Goal: Transaction & Acquisition: Purchase product/service

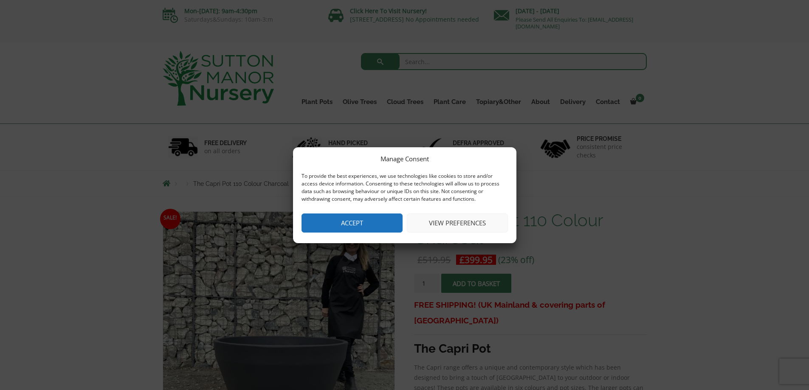
click at [447, 222] on button "View preferences" at bounding box center [457, 223] width 101 height 19
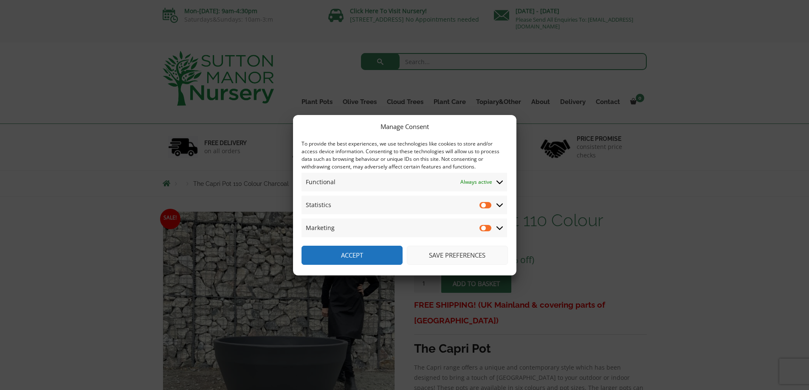
click at [361, 260] on button "Accept" at bounding box center [351, 255] width 101 height 19
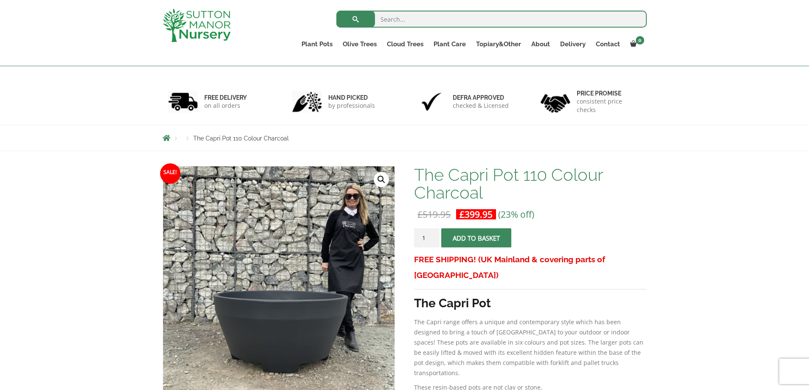
scroll to position [113, 0]
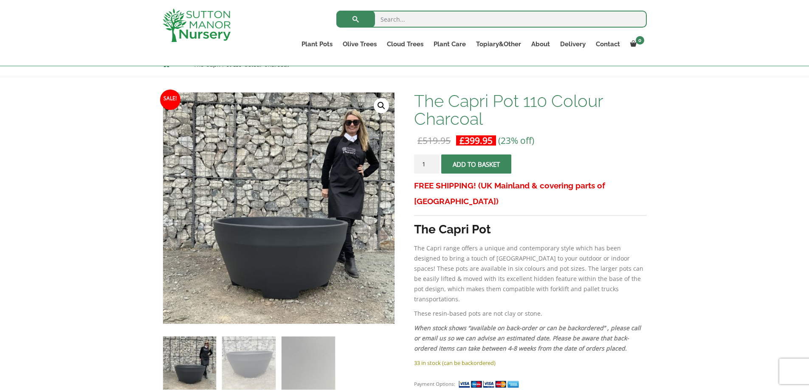
scroll to position [113, 0]
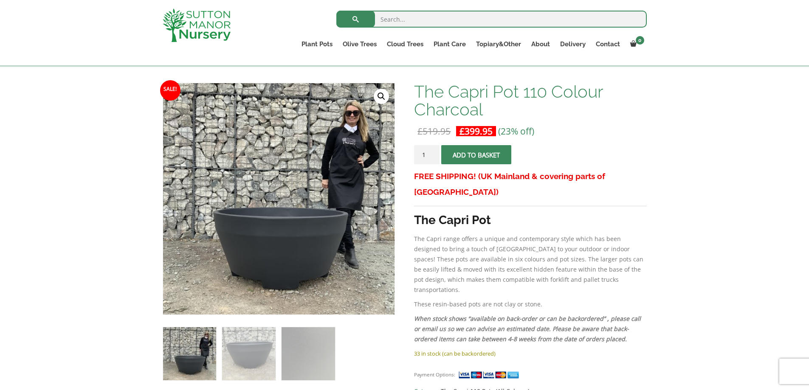
drag, startPoint x: 428, startPoint y: 155, endPoint x: 418, endPoint y: 157, distance: 10.3
click at [418, 157] on input "1" at bounding box center [426, 154] width 25 height 19
type input "10"
click at [476, 234] on p "The Capri range offers a unique and contemporary style which has been designed …" at bounding box center [530, 264] width 232 height 61
click at [476, 155] on span "submit" at bounding box center [476, 155] width 0 height 0
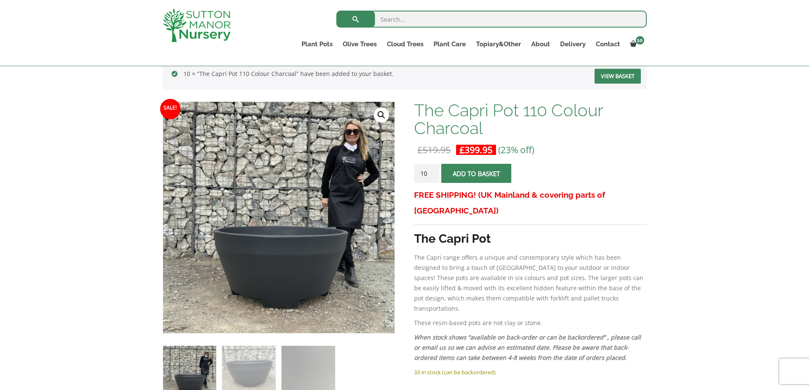
scroll to position [170, 0]
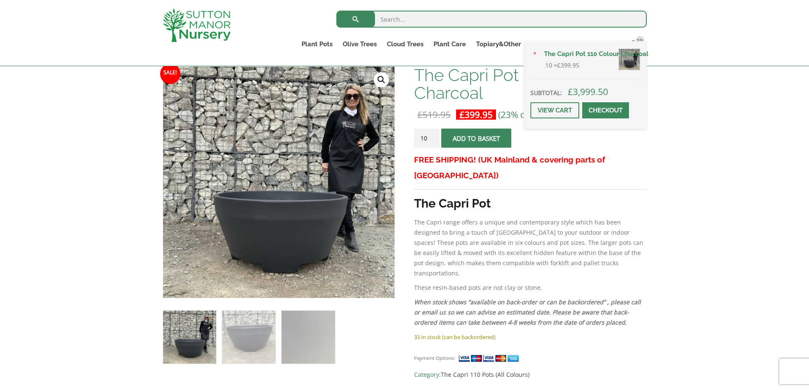
click at [633, 47] on div "× The Capri Pot 110 Colour Charcoal 10 × £ 399.95 Subtotal: £ 3,999.50 View car…" at bounding box center [585, 85] width 122 height 88
click at [621, 43] on div "× The Capri Pot 110 Colour Charcoal 10 × £ 399.95 Subtotal: £ 3,999.50 View car…" at bounding box center [585, 85] width 122 height 88
click at [544, 111] on link "View cart" at bounding box center [554, 110] width 49 height 16
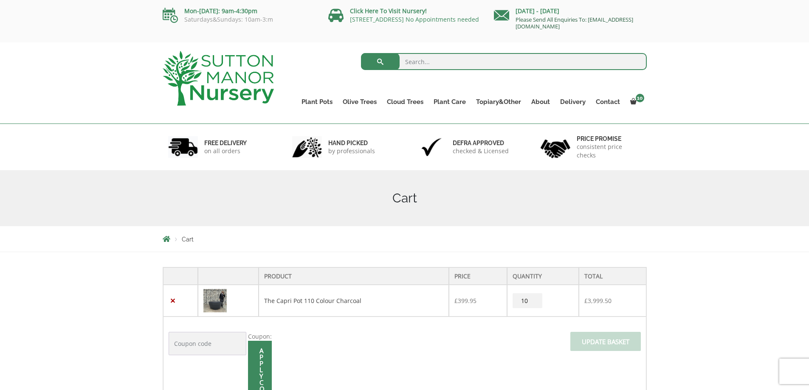
click at [566, 27] on link "Please Send All Enquiries To: [EMAIL_ADDRESS][DOMAIN_NAME]" at bounding box center [574, 23] width 118 height 14
drag, startPoint x: 623, startPoint y: 28, endPoint x: 490, endPoint y: 27, distance: 133.3
click at [509, 32] on div "Monday - Sunday Please Send All Enquiries To: enquiries@suttonmanornursery.co.uk" at bounding box center [570, 20] width 153 height 28
copy link "[EMAIL_ADDRESS][DOMAIN_NAME]"
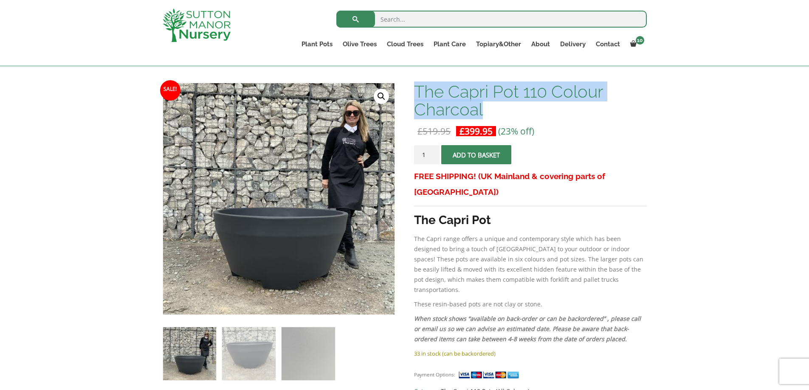
drag, startPoint x: 417, startPoint y: 96, endPoint x: 489, endPoint y: 115, distance: 74.1
click at [489, 115] on h1 "The Capri Pot 110 Colour Charcoal" at bounding box center [530, 101] width 232 height 36
copy h1 "The Capri Pot 110 Colour Charcoal"
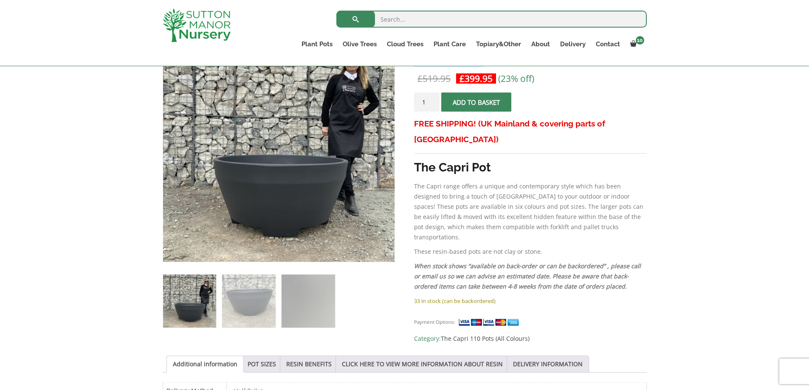
scroll to position [255, 0]
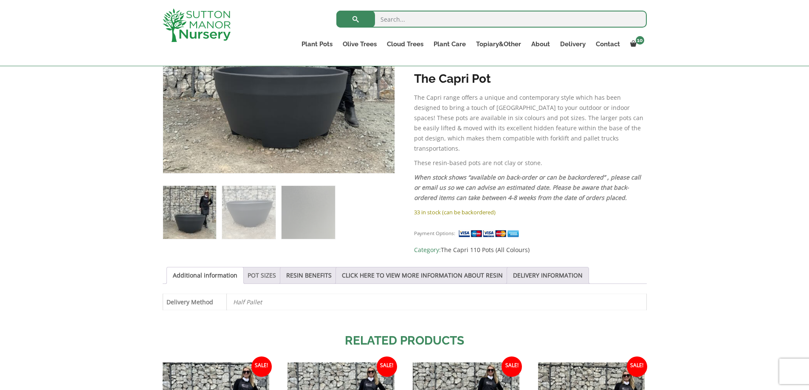
click at [267, 271] on link "POT SIZES" at bounding box center [262, 276] width 28 height 16
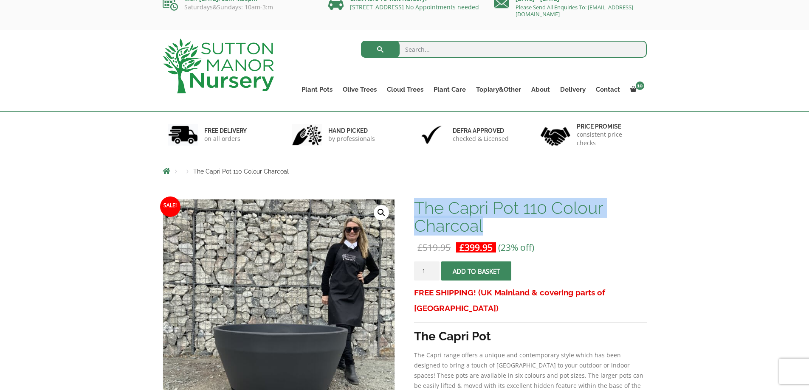
scroll to position [0, 0]
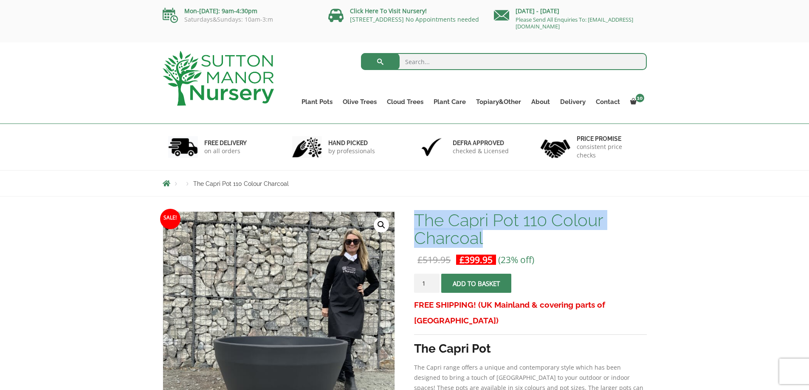
drag, startPoint x: 635, startPoint y: 24, endPoint x: 508, endPoint y: 26, distance: 127.0
click at [508, 26] on p "Please Send All Enquiries To: [EMAIL_ADDRESS][DOMAIN_NAME]" at bounding box center [570, 23] width 153 height 14
copy link "[EMAIL_ADDRESS][DOMAIN_NAME]"
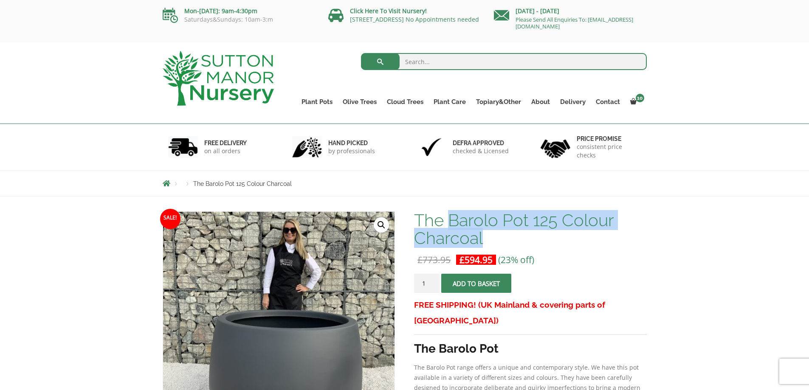
drag, startPoint x: 456, startPoint y: 222, endPoint x: 485, endPoint y: 243, distance: 36.2
click at [485, 243] on h1 "The Barolo Pot 125 Colour Charcoal" at bounding box center [530, 229] width 232 height 36
copy h1 "Barolo Pot 125 Colour Charcoal"
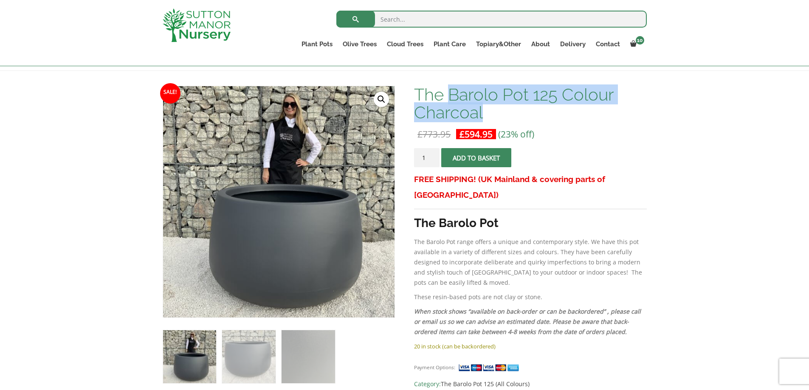
scroll to position [113, 0]
